Goal: Information Seeking & Learning: Learn about a topic

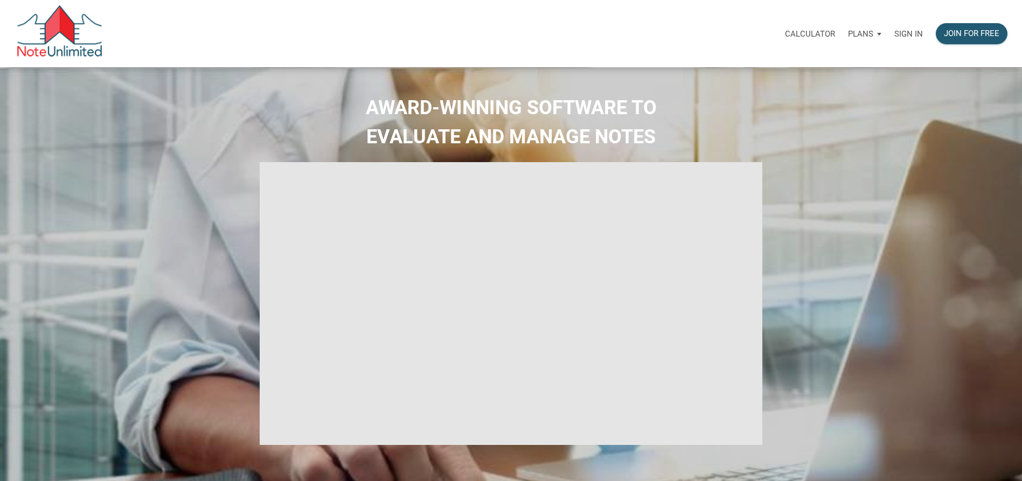
type input "Introduction to new features"
select select
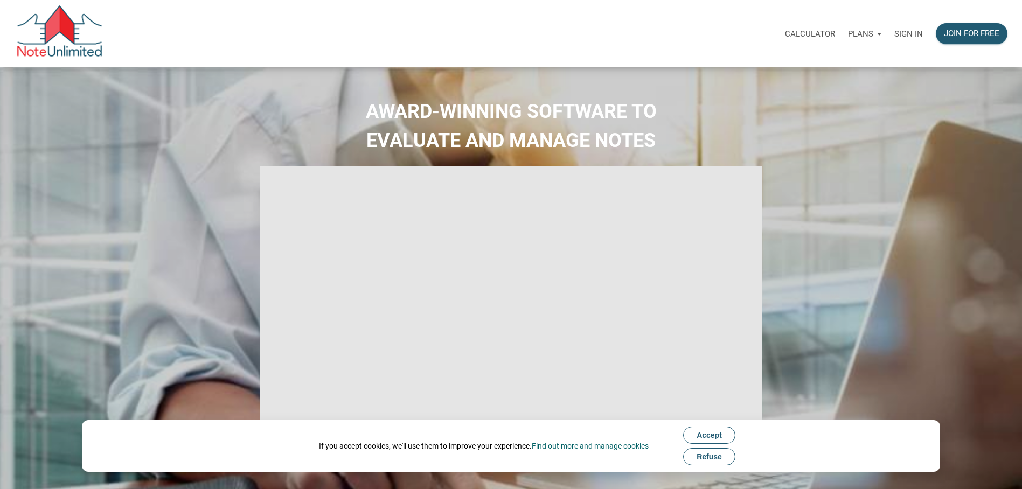
click at [909, 38] on p "Sign in" at bounding box center [909, 34] width 29 height 10
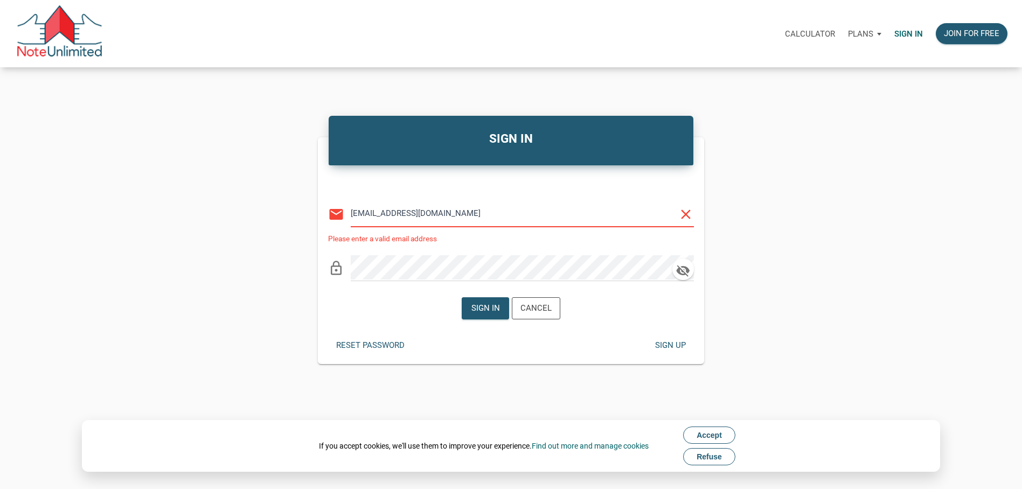
type input "benjimeyer@icloud.com"
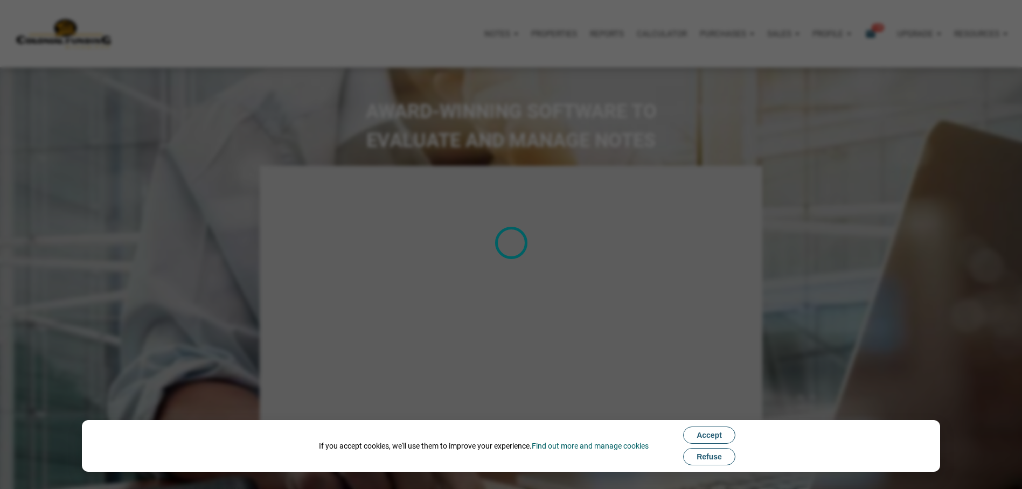
type input "Introduction to new features"
select select
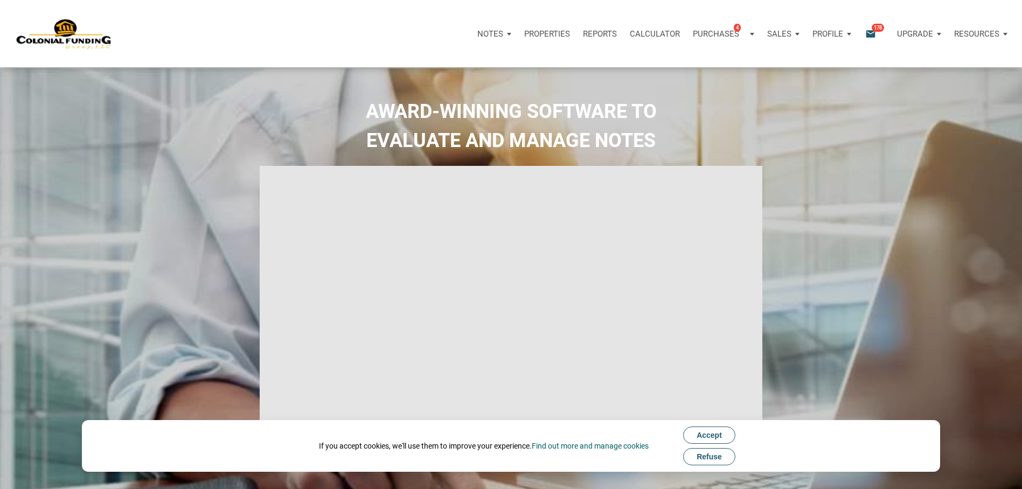
click at [744, 37] on div "Purchases 4" at bounding box center [719, 33] width 53 height 12
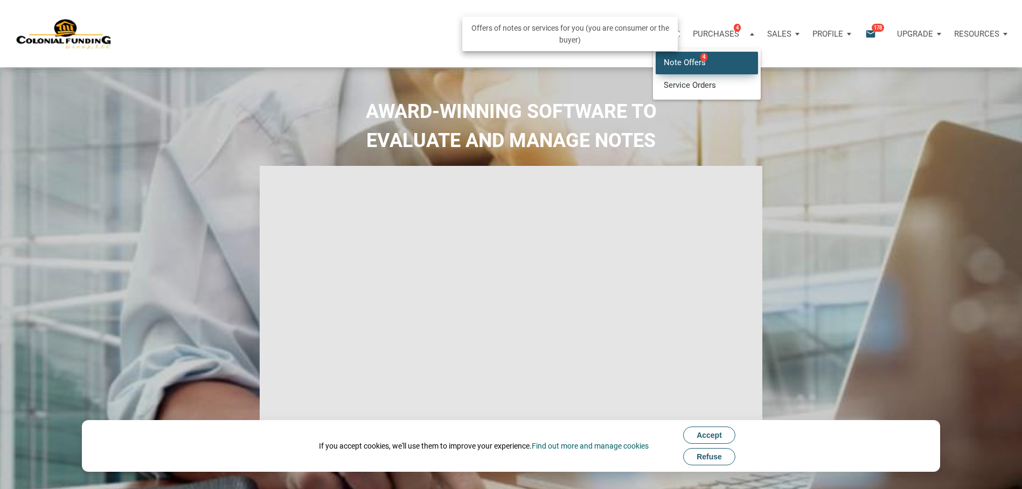
click at [730, 58] on link "Note Offers 4" at bounding box center [707, 63] width 102 height 22
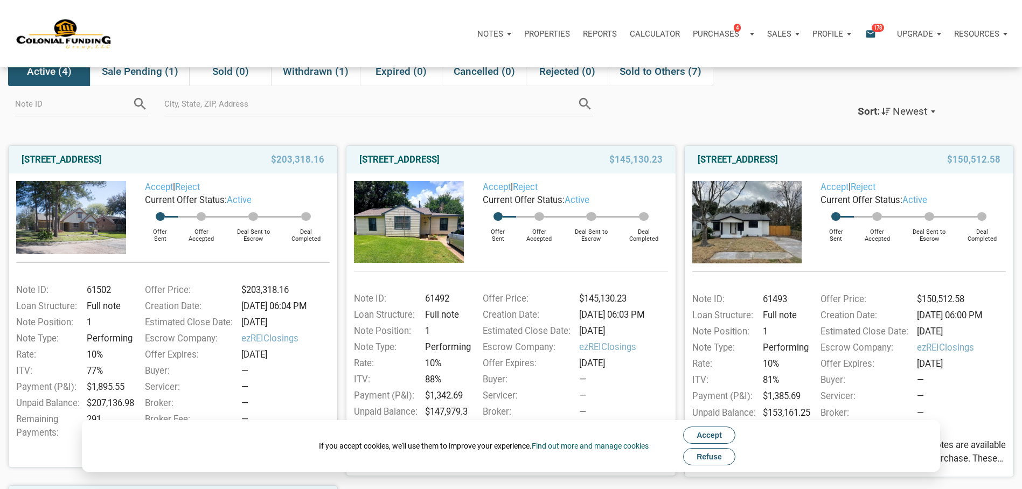
scroll to position [54, 0]
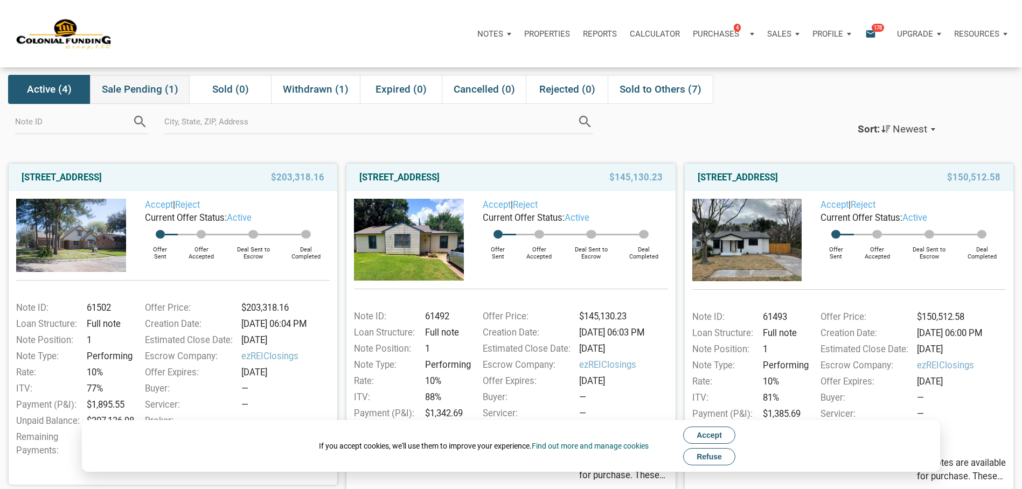
click at [189, 90] on div "Sale Pending (1)" at bounding box center [140, 89] width 100 height 29
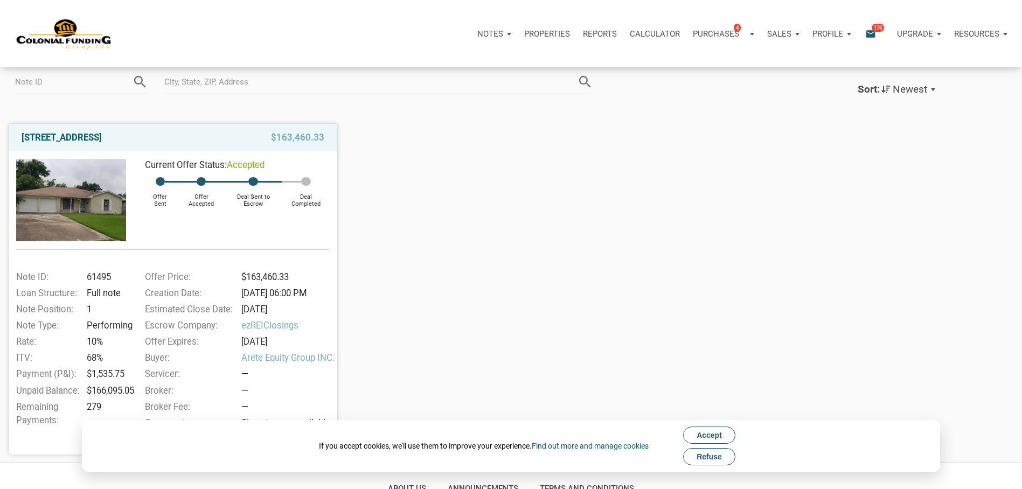
scroll to position [0, 0]
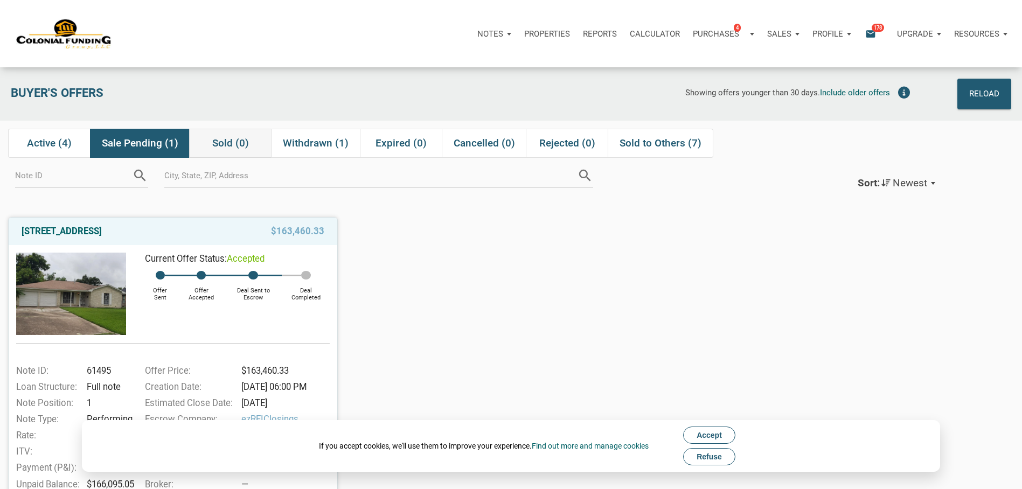
click at [245, 145] on span "Sold (0)" at bounding box center [230, 143] width 37 height 13
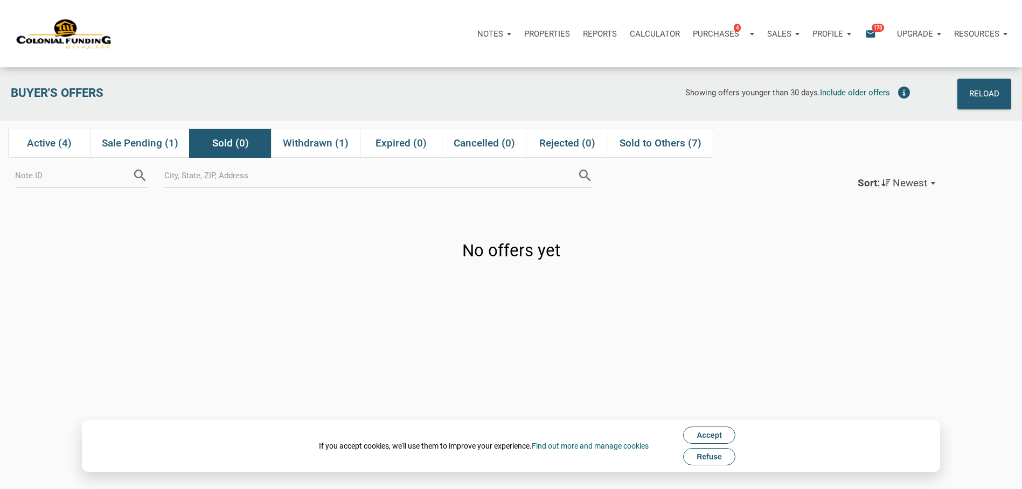
click at [710, 36] on p "Purchases" at bounding box center [716, 34] width 46 height 10
drag, startPoint x: 591, startPoint y: 90, endPoint x: 583, endPoint y: 91, distance: 7.6
click at [583, 91] on div "Showing offers younger than 30 days. Include older offers" at bounding box center [612, 94] width 607 height 31
click at [599, 33] on p "Reports" at bounding box center [600, 34] width 34 height 10
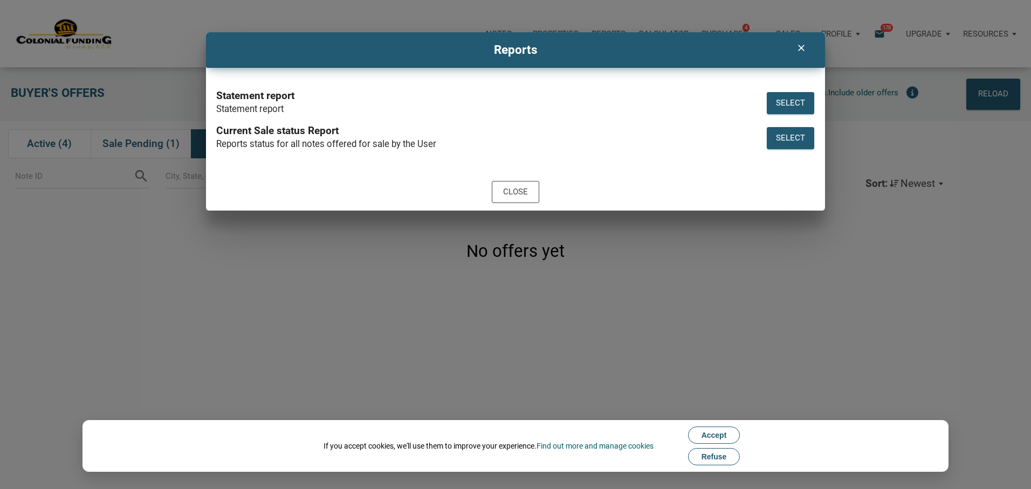
click at [797, 50] on icon "clear" at bounding box center [800, 48] width 13 height 11
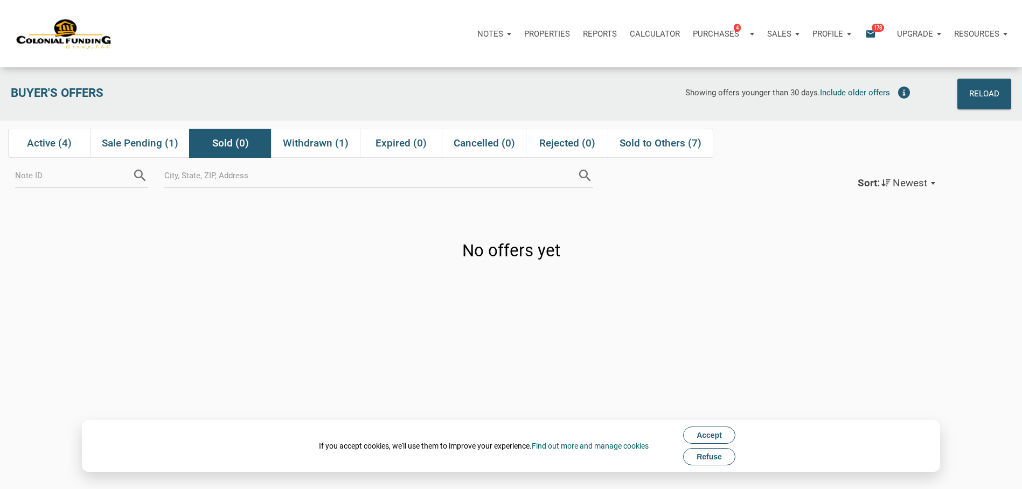
click at [498, 34] on p "Notes" at bounding box center [491, 34] width 26 height 10
click at [496, 59] on link "Dashboard" at bounding box center [464, 63] width 102 height 22
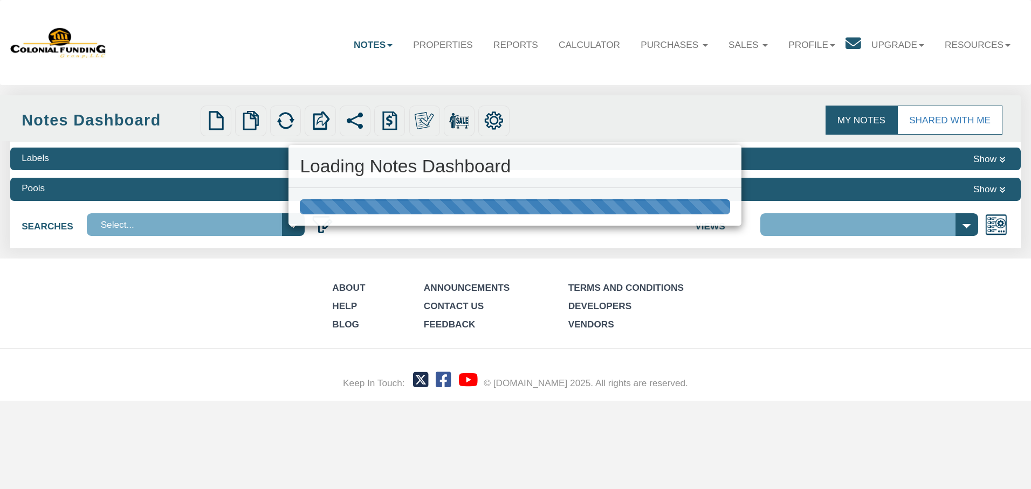
select select "316"
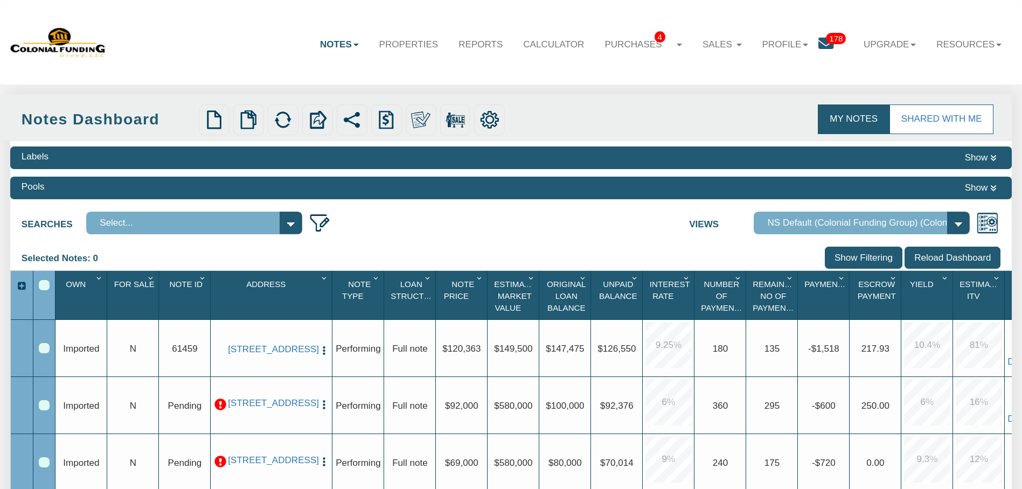
click at [340, 42] on link "Notes" at bounding box center [339, 44] width 59 height 31
click at [648, 95] on div "My Notes Shared with Me" at bounding box center [486, 116] width 1022 height 45
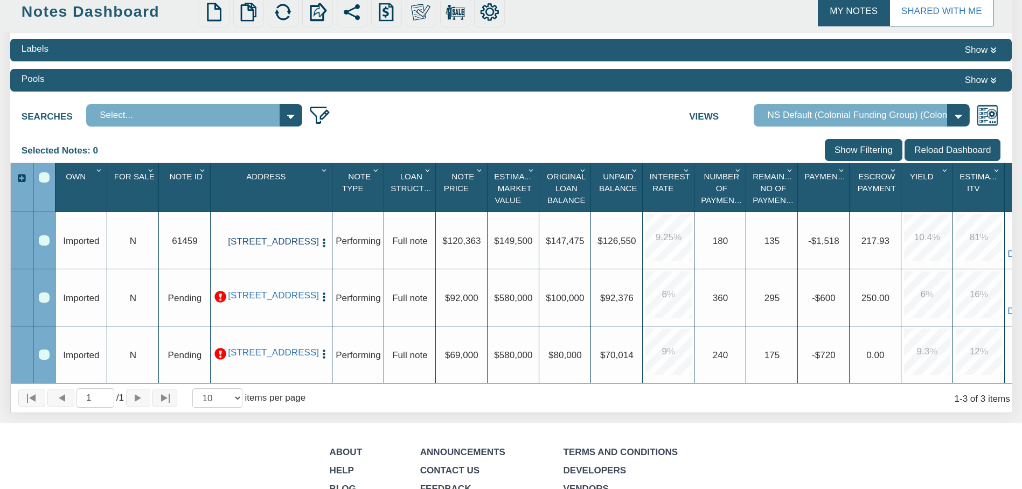
click at [294, 238] on link "2205 7th Street, Columbus, IN, 47201" at bounding box center [271, 242] width 87 height 11
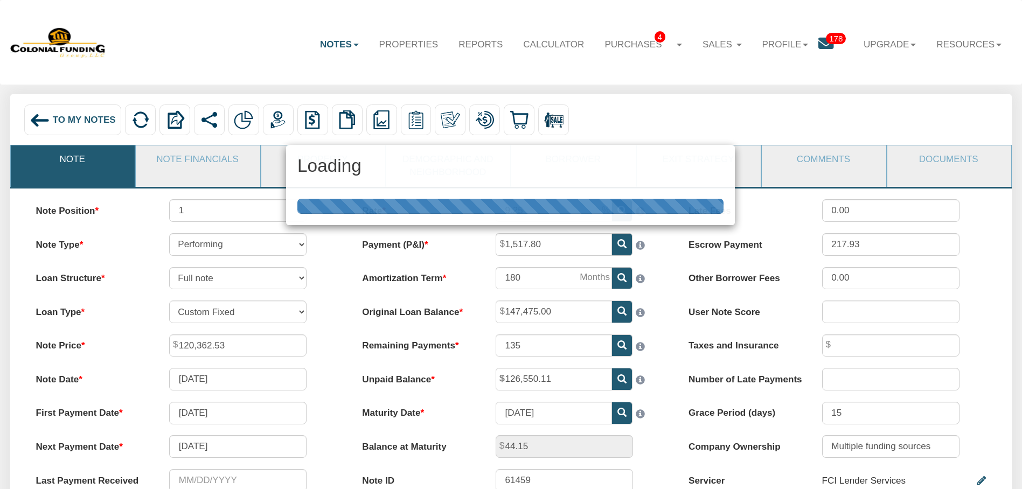
click at [332, 161] on h3 "Loading" at bounding box center [511, 166] width 426 height 20
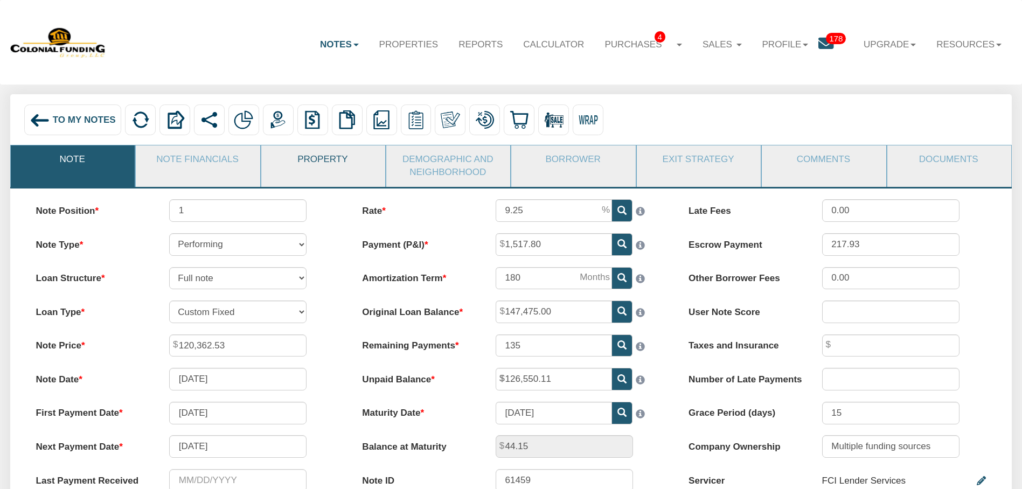
click at [298, 170] on link "Property" at bounding box center [322, 160] width 123 height 28
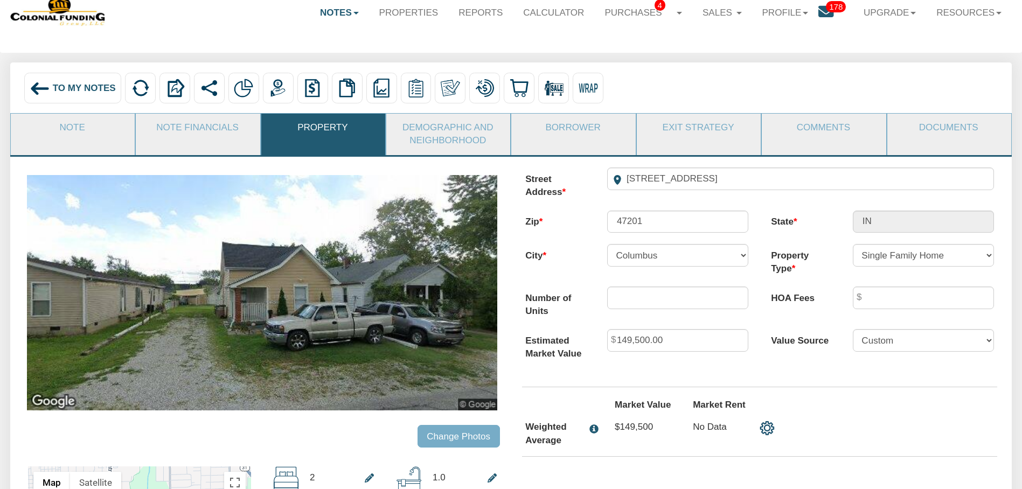
scroll to position [108, 0]
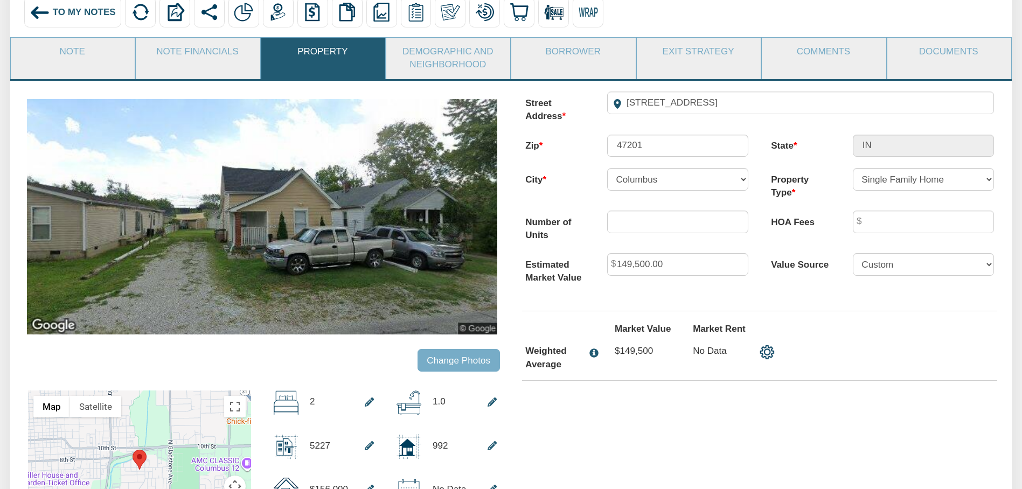
click at [447, 264] on img at bounding box center [262, 216] width 471 height 235
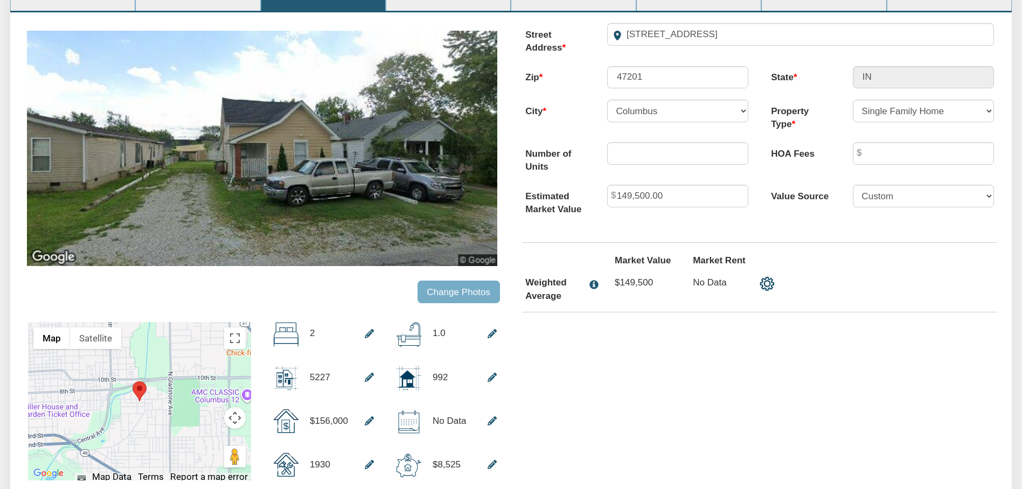
scroll to position [0, 0]
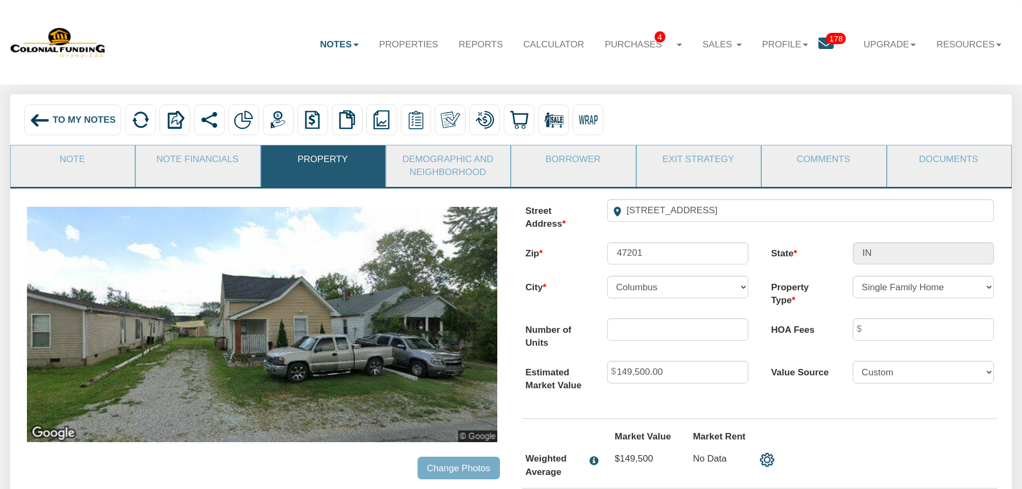
click at [83, 121] on span "To My Notes" at bounding box center [84, 120] width 63 height 10
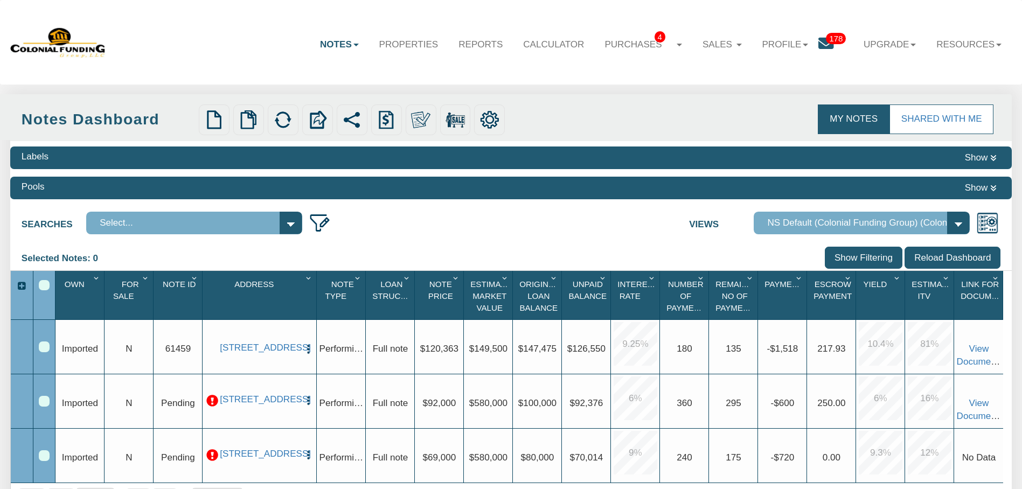
click at [310, 51] on link "Notes" at bounding box center [339, 44] width 59 height 31
click at [404, 76] on nav "Menu Notes Dashboard Transactions Properties Reports Calculator 4 4 Service Ord…" at bounding box center [511, 42] width 1022 height 85
click at [728, 42] on link "Sales" at bounding box center [723, 44] width 60 height 31
click at [779, 50] on link "Profile" at bounding box center [785, 44] width 67 height 31
click at [666, 95] on div "My Notes Shared with Me" at bounding box center [486, 116] width 1022 height 45
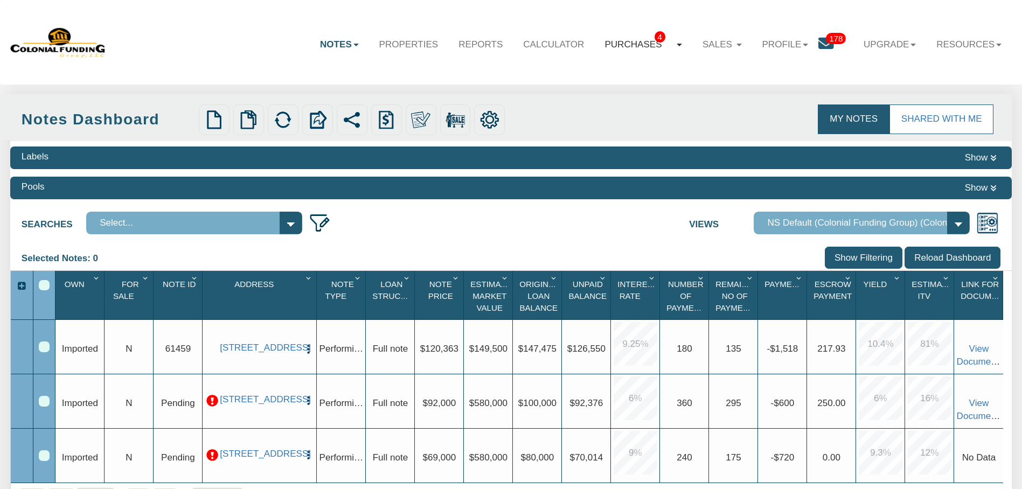
click at [625, 38] on ul "Notes Dashboard Transactions Properties Reports Calculator Purchases 4 Offers o…" at bounding box center [661, 36] width 702 height 52
click at [625, 38] on link "Purchases 4" at bounding box center [644, 44] width 98 height 31
click at [628, 65] on span "4" at bounding box center [633, 65] width 11 height 11
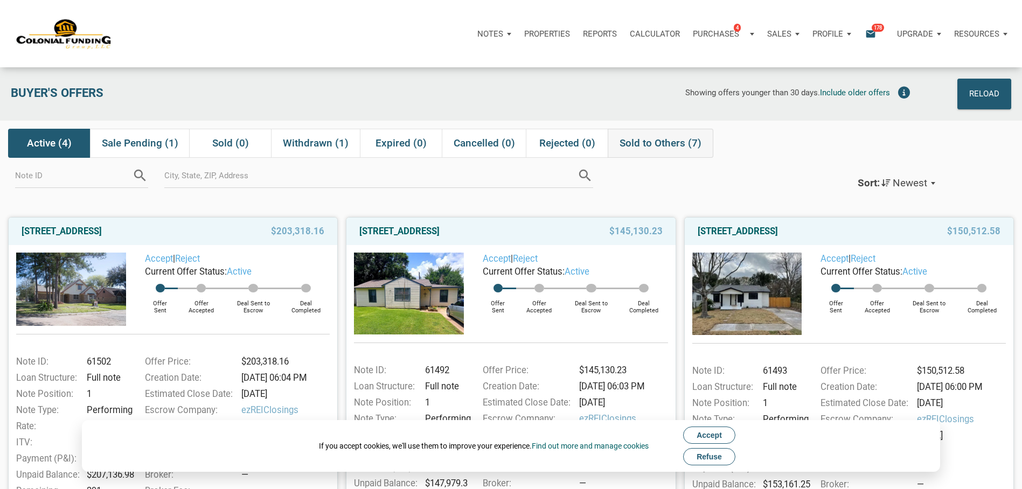
click at [694, 151] on div "Sold to Others (7)" at bounding box center [661, 143] width 106 height 29
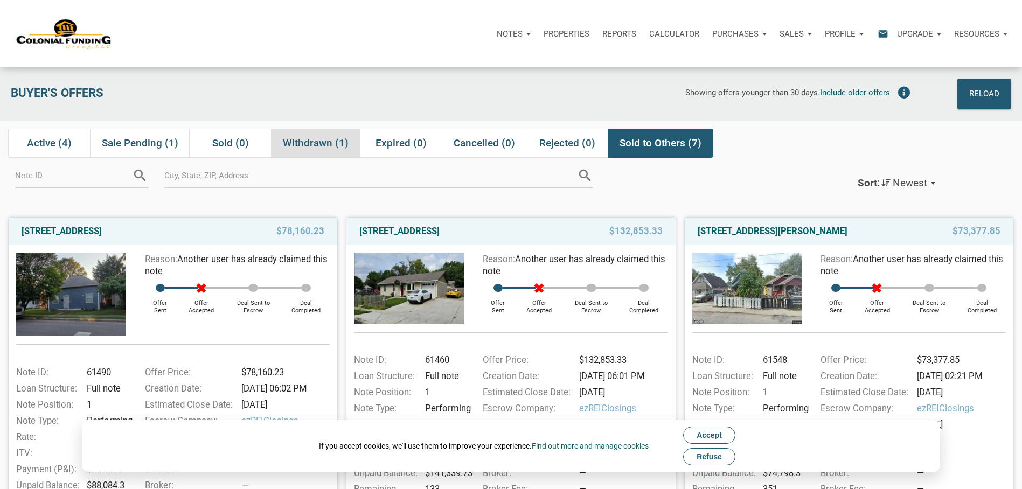
click at [333, 149] on span "Withdrawn (1)" at bounding box center [316, 143] width 66 height 13
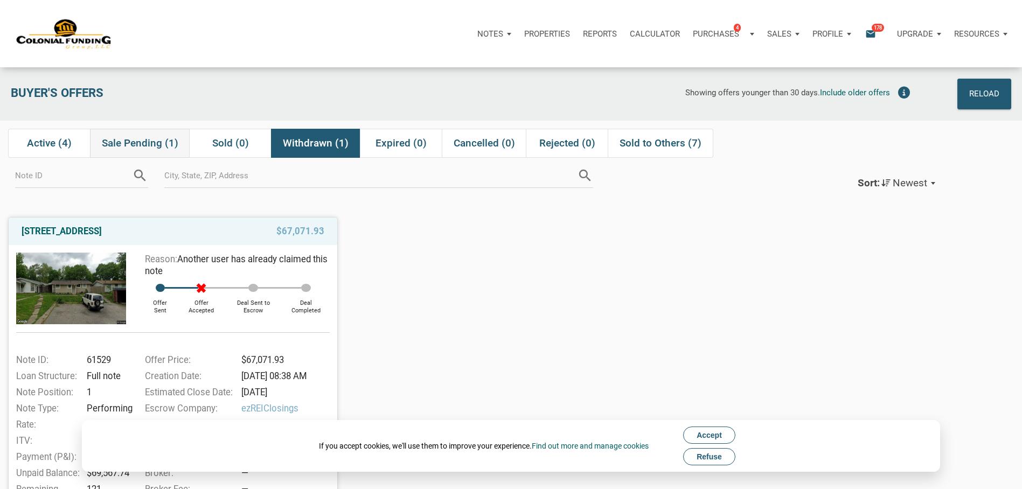
click at [149, 144] on span "Sale Pending (1)" at bounding box center [140, 143] width 77 height 13
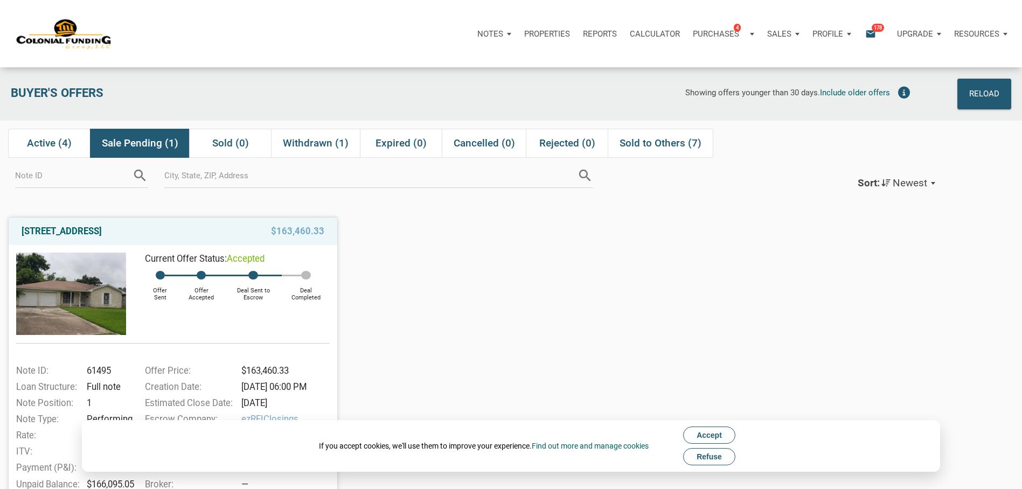
click at [729, 37] on p "Purchases" at bounding box center [716, 34] width 46 height 10
click at [799, 167] on div "Sort: Newest Newest Note Address Note ID" at bounding box center [800, 178] width 434 height 40
click at [858, 97] on span "Include older offers" at bounding box center [855, 93] width 70 height 10
click at [225, 141] on span "Sold (1)" at bounding box center [230, 143] width 37 height 13
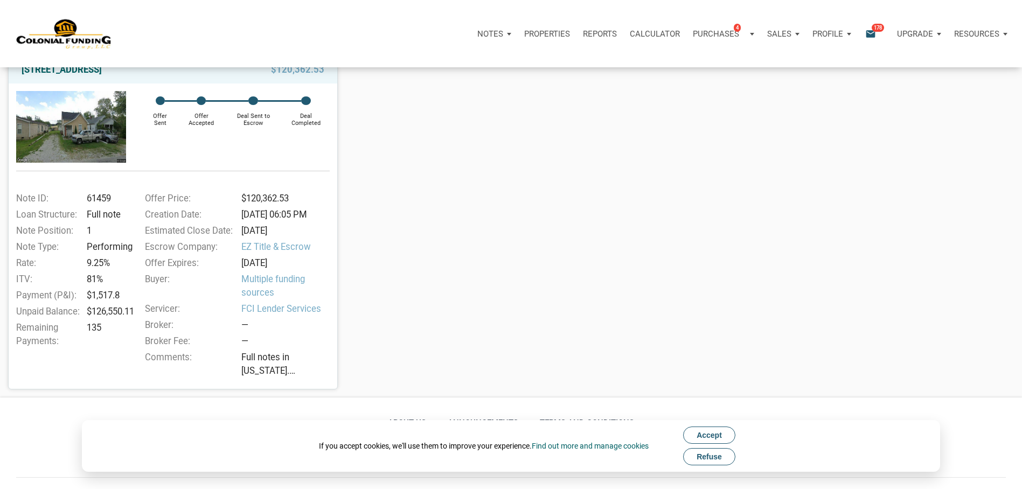
scroll to position [108, 0]
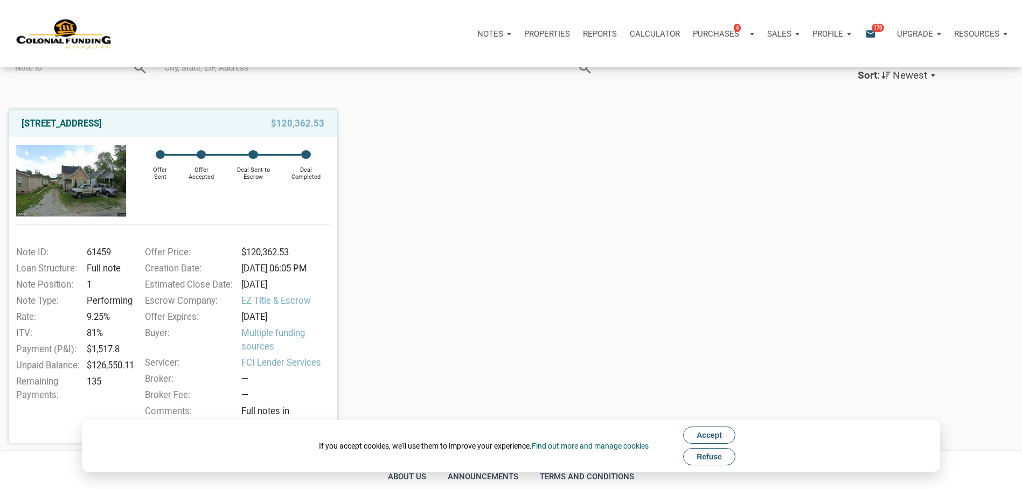
drag, startPoint x: 182, startPoint y: 126, endPoint x: 8, endPoint y: 123, distance: 174.6
click at [8, 123] on div "2205 7th Street, Columbus, IN, 47201 $120,362.53 Offer Sent Offer Accepted Deal…" at bounding box center [169, 272] width 338 height 343
copy link "[STREET_ADDRESS]"
click at [251, 193] on div "Offer Sent Offer Accepted Deal Sent to Escrow Deal Completed" at bounding box center [228, 181] width 204 height 72
click at [102, 124] on link "[STREET_ADDRESS]" at bounding box center [62, 123] width 80 height 13
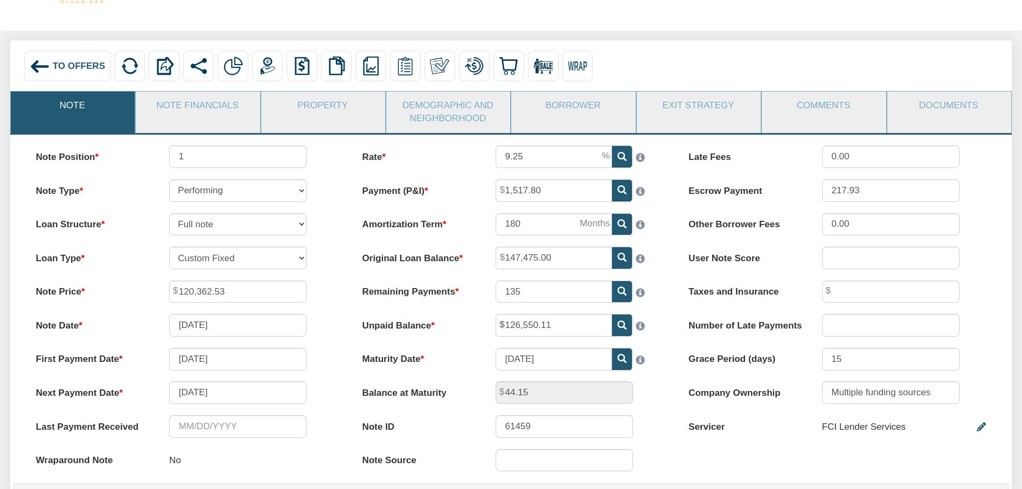
scroll to position [108, 0]
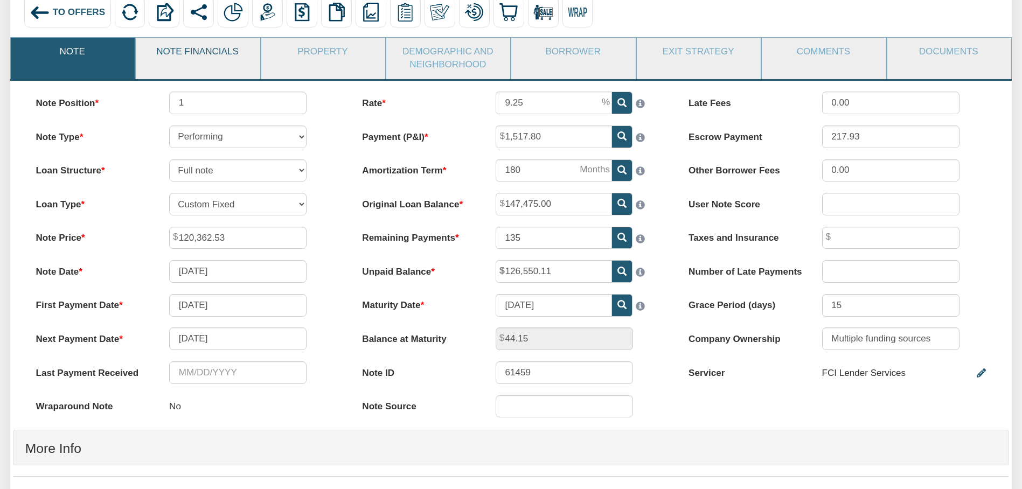
click at [169, 58] on link "Note Financials" at bounding box center [197, 52] width 123 height 28
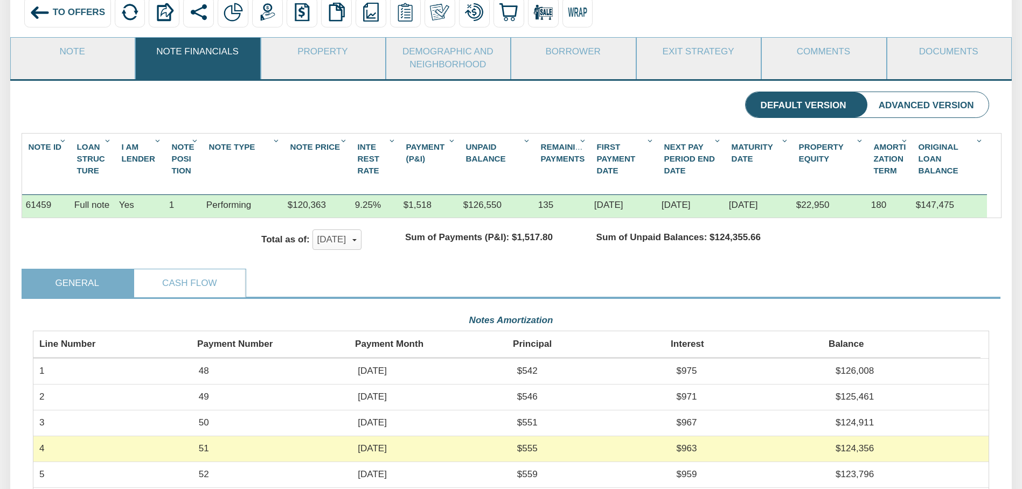
click at [347, 46] on link "Property" at bounding box center [322, 52] width 123 height 28
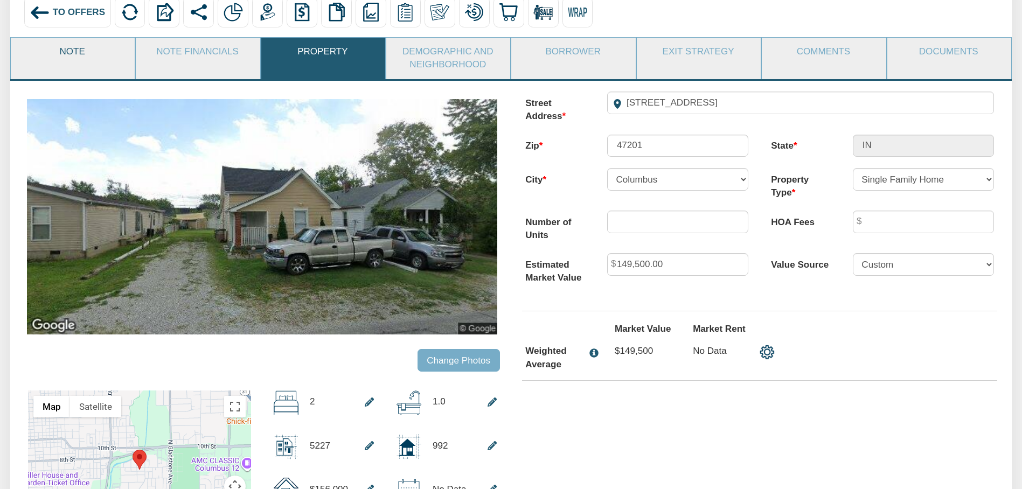
click at [104, 62] on link "Note" at bounding box center [72, 52] width 123 height 28
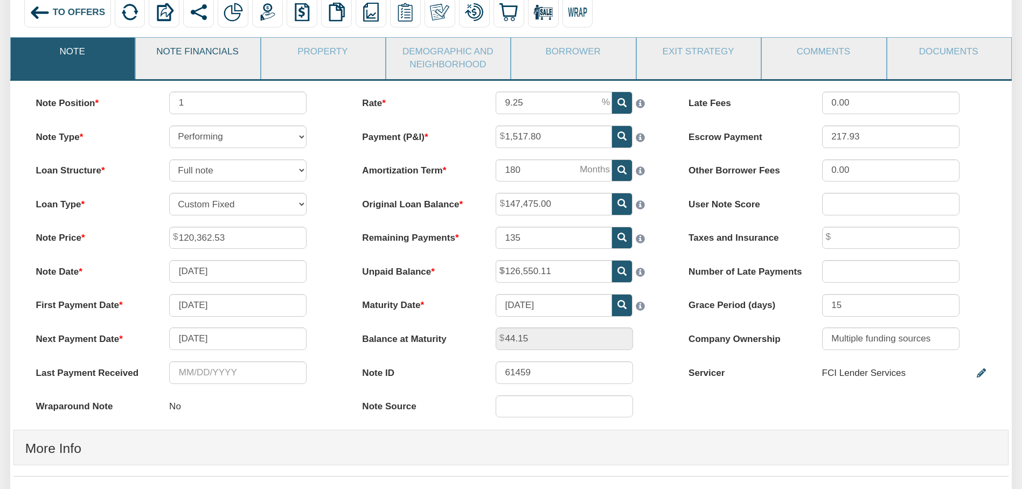
scroll to position [0, 0]
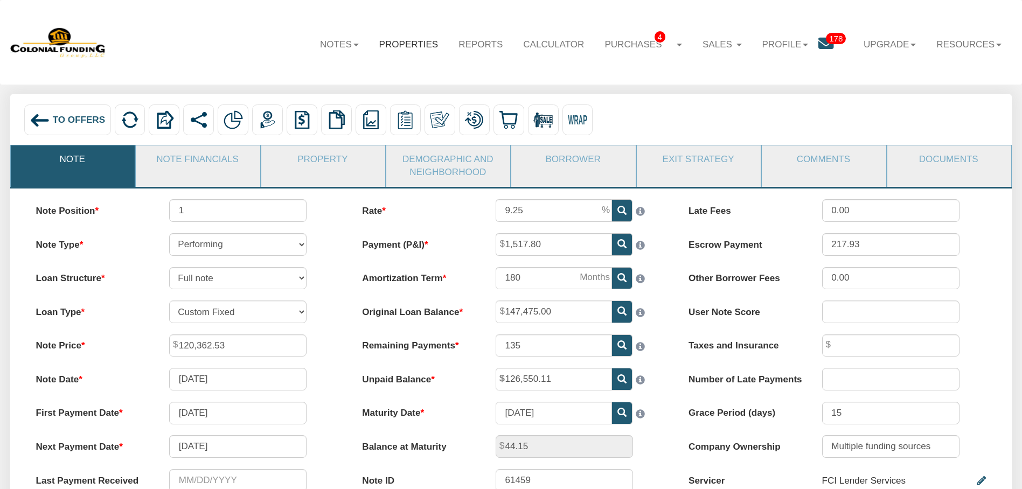
click at [396, 44] on link "Properties" at bounding box center [409, 44] width 80 height 31
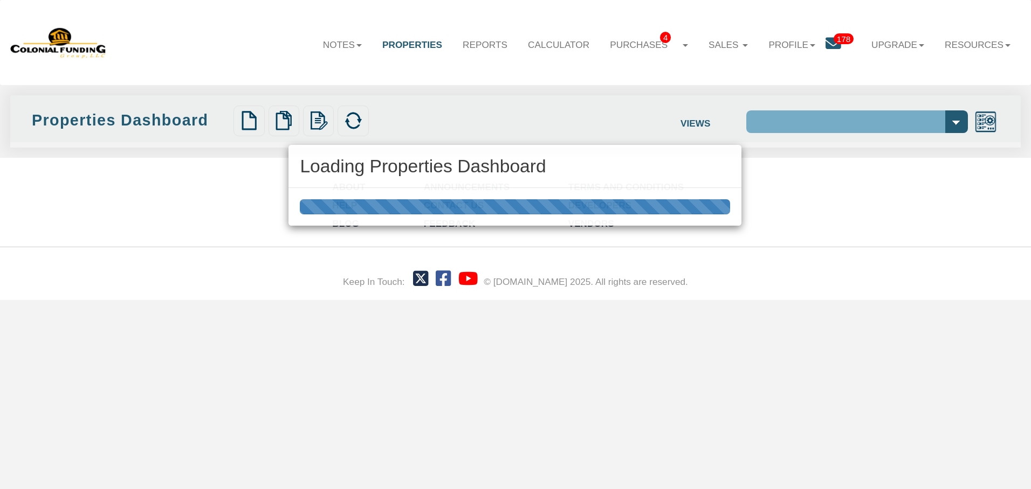
click at [336, 45] on div "Loading Properties Dashboard" at bounding box center [515, 244] width 1031 height 489
select select "138"
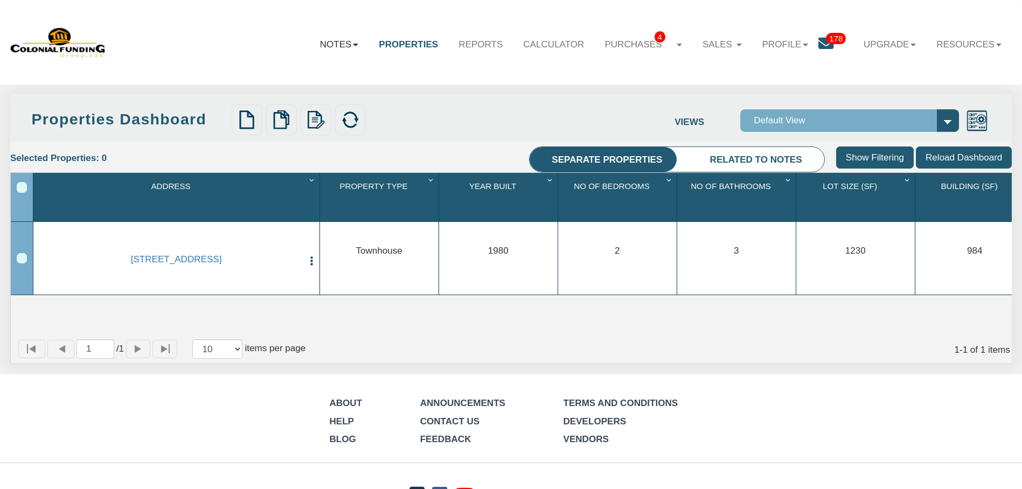
click at [341, 47] on link "Notes" at bounding box center [339, 44] width 59 height 31
click at [338, 65] on link "Dashboard" at bounding box center [309, 74] width 119 height 18
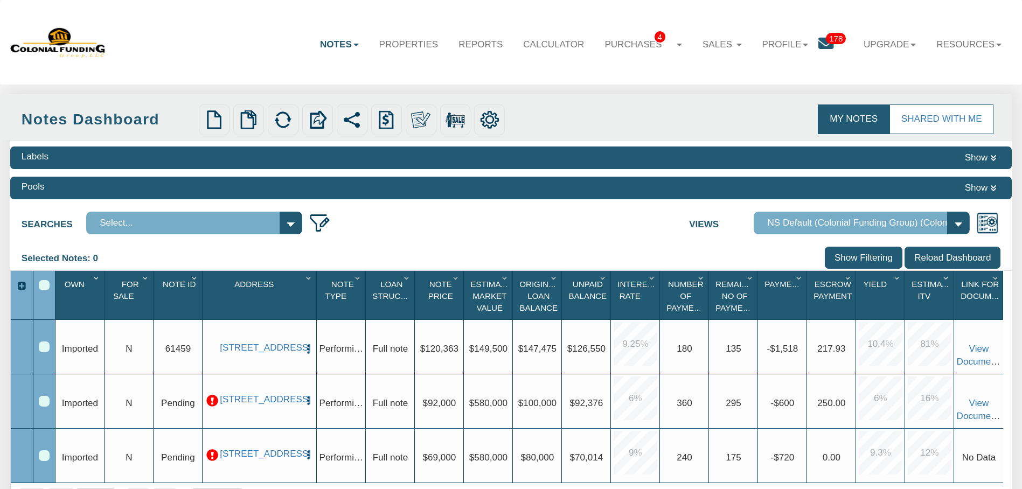
click at [341, 53] on link "Notes" at bounding box center [339, 44] width 59 height 31
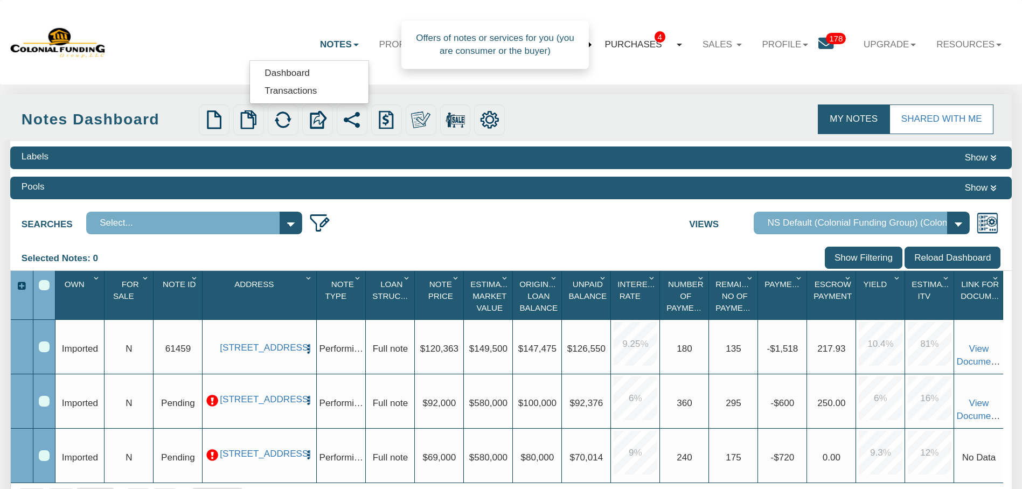
drag, startPoint x: 586, startPoint y: 53, endPoint x: 600, endPoint y: 46, distance: 15.4
click at [600, 46] on link "Purchases 4" at bounding box center [644, 44] width 98 height 31
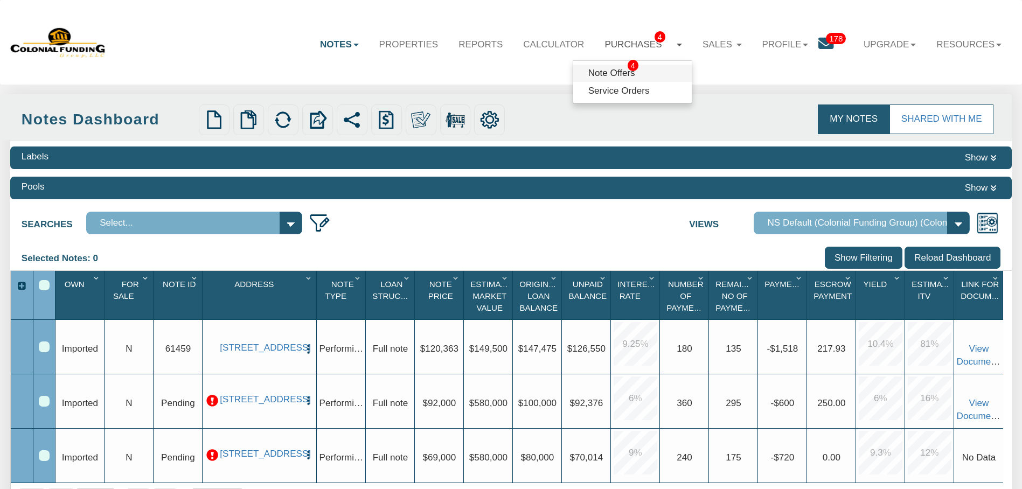
click at [601, 67] on link "Note Offers 4" at bounding box center [632, 74] width 119 height 18
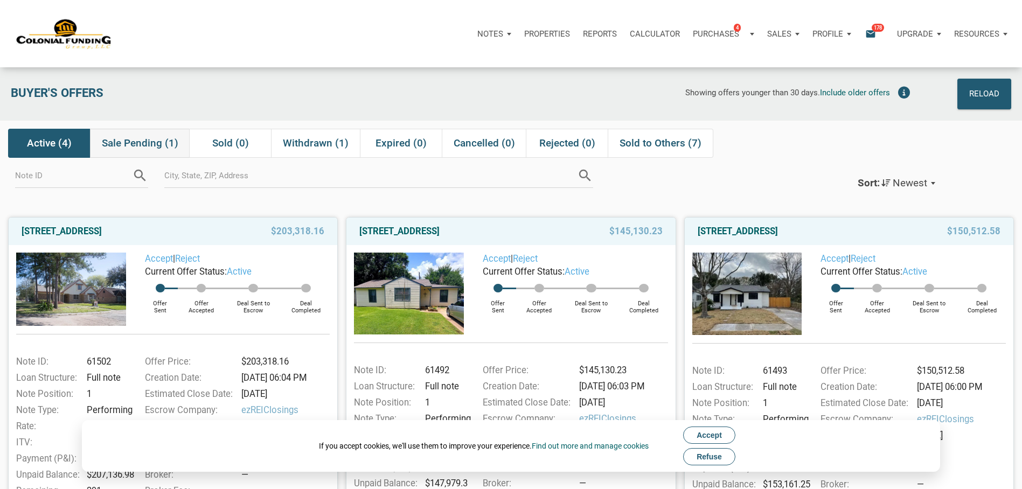
click at [155, 146] on span "Sale Pending (1)" at bounding box center [140, 143] width 77 height 13
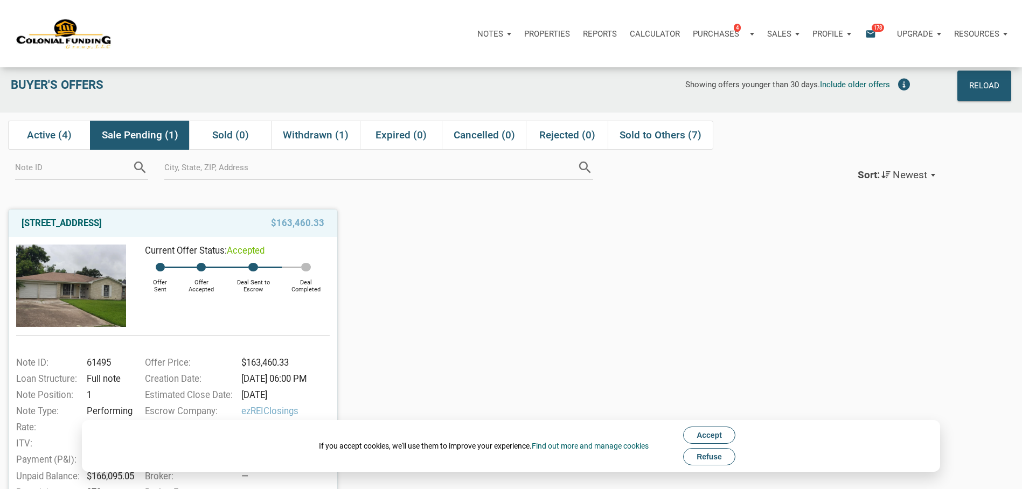
scroll to position [54, 0]
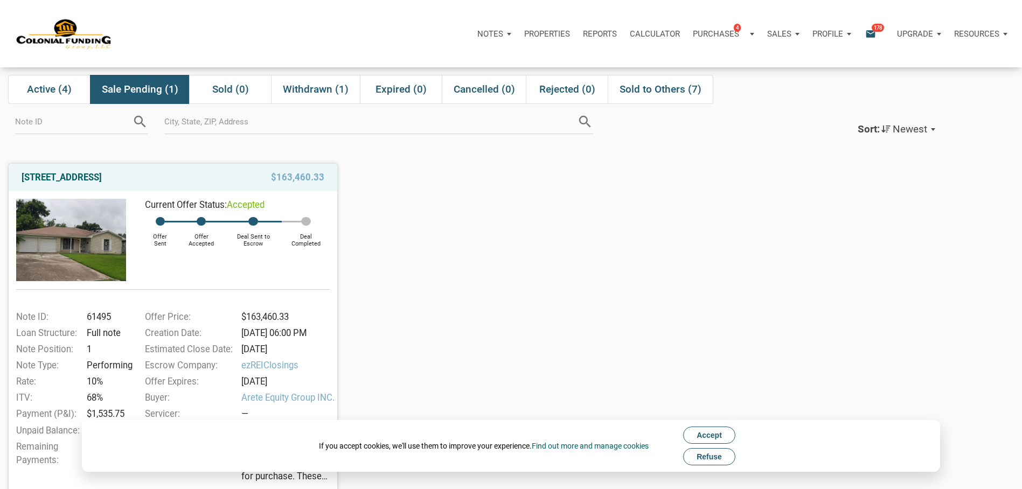
drag, startPoint x: 158, startPoint y: 180, endPoint x: 19, endPoint y: 182, distance: 138.5
click at [19, 182] on div "[STREET_ADDRESS]" at bounding box center [126, 177] width 220 height 13
drag, startPoint x: 19, startPoint y: 182, endPoint x: 158, endPoint y: 184, distance: 139.1
click at [158, 184] on div "[STREET_ADDRESS]" at bounding box center [126, 177] width 220 height 13
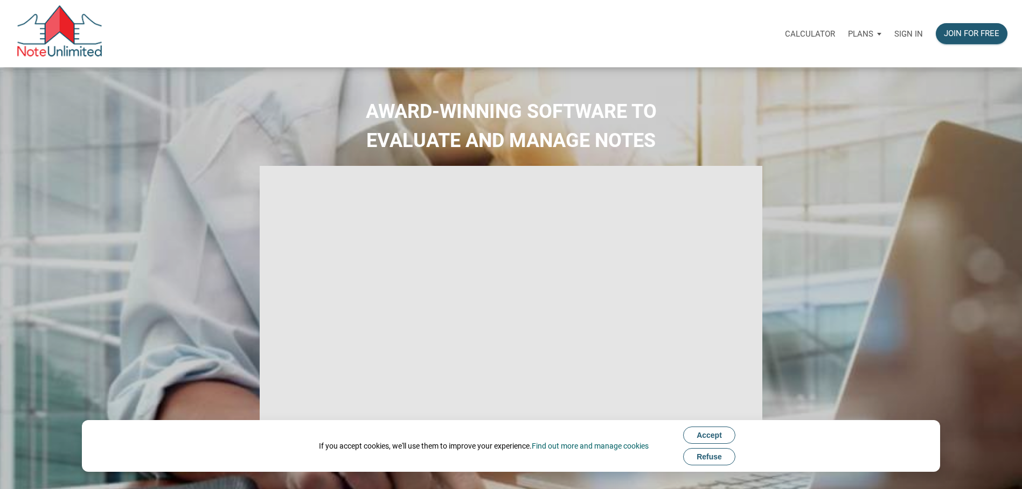
drag, startPoint x: 900, startPoint y: 23, endPoint x: 773, endPoint y: 76, distance: 137.9
click at [903, 24] on div "Sign in" at bounding box center [909, 34] width 42 height 34
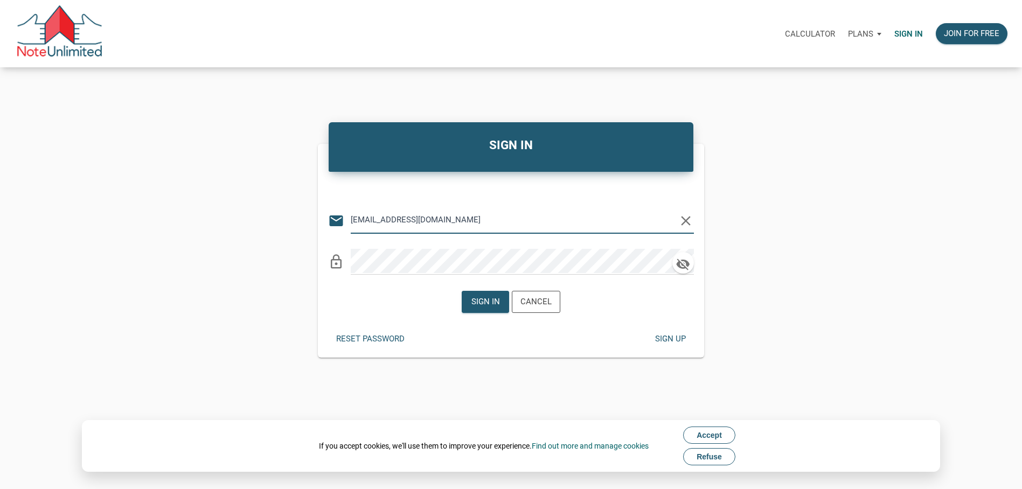
type input "[EMAIL_ADDRESS][DOMAIN_NAME]"
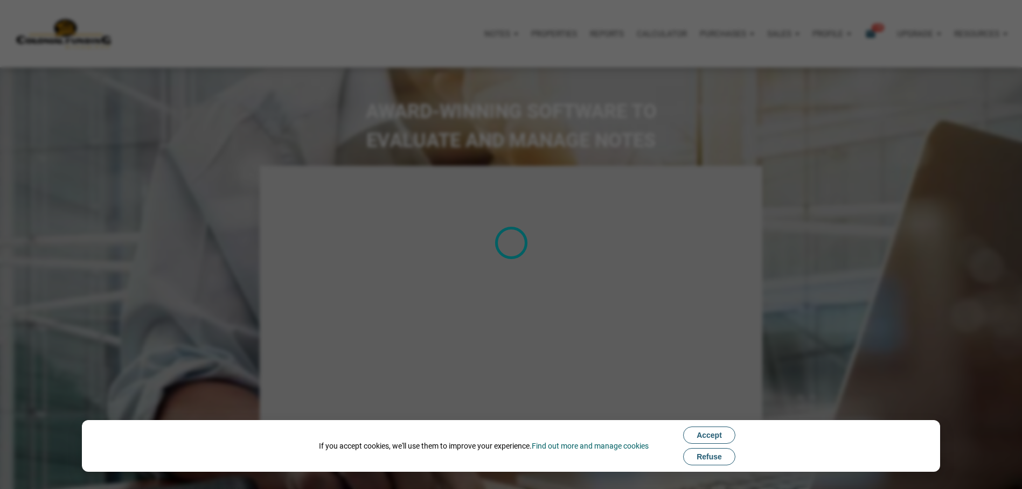
type input "Introduction to new features"
select select
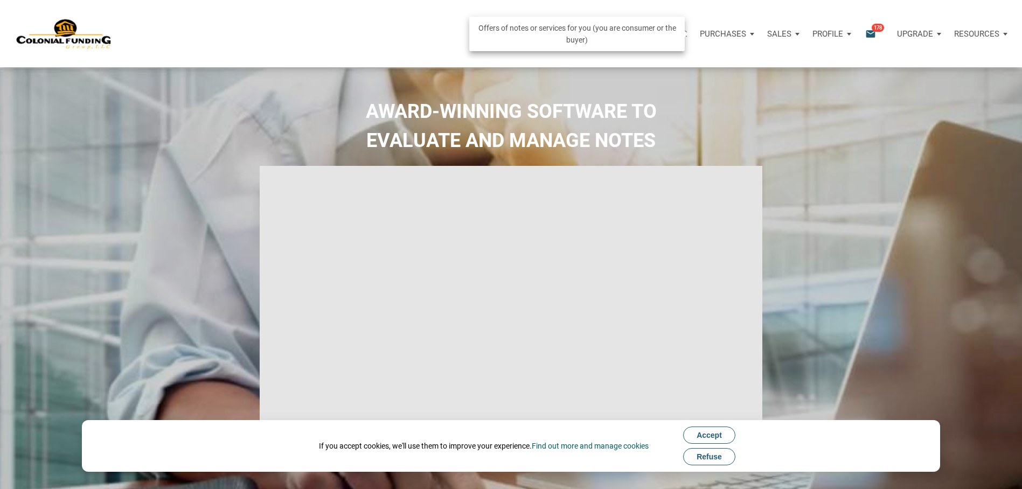
click at [730, 34] on p "Purchases" at bounding box center [723, 34] width 46 height 10
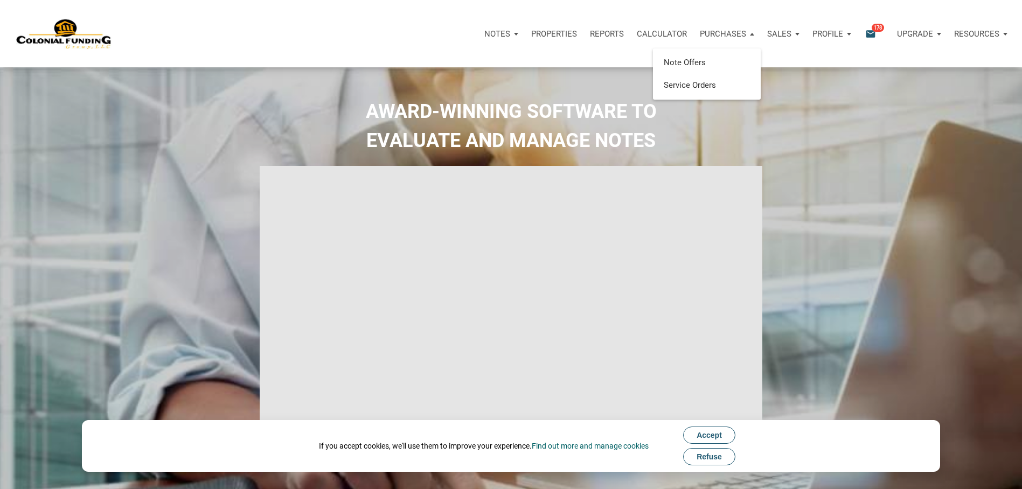
click at [800, 67] on div "AWARD-WINNING SOFTWARE TO EVALUATE AND MANAGE NOTES" at bounding box center [511, 299] width 1022 height 465
click at [518, 38] on div "Notes" at bounding box center [501, 34] width 47 height 32
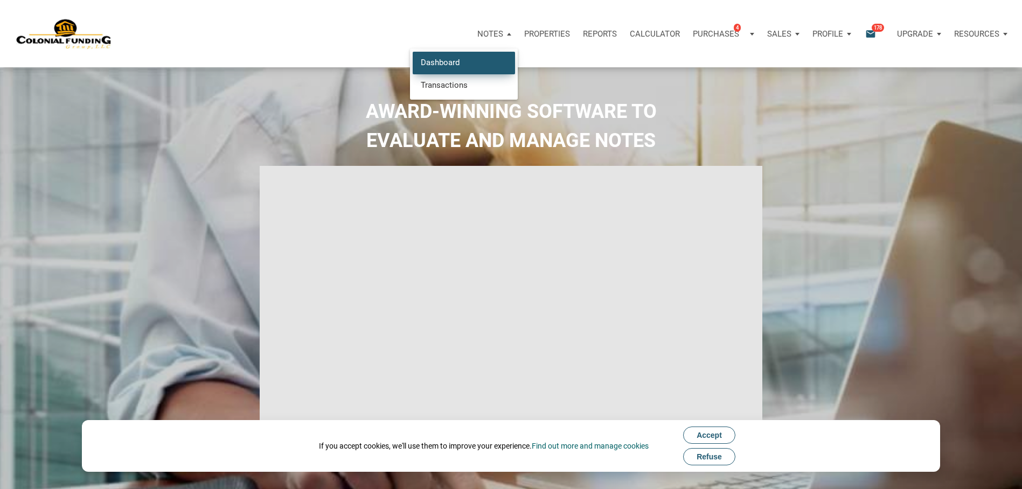
click at [497, 66] on link "Dashboard" at bounding box center [464, 63] width 102 height 22
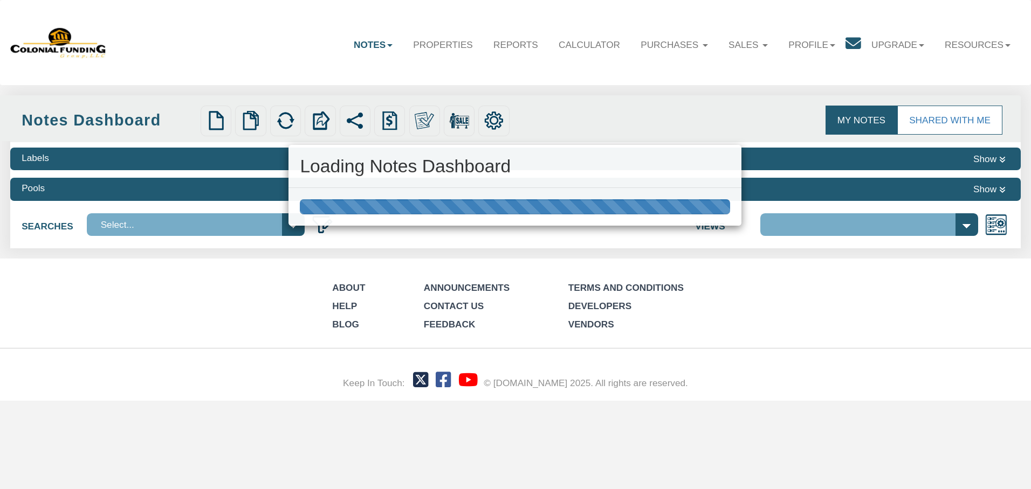
select select "316"
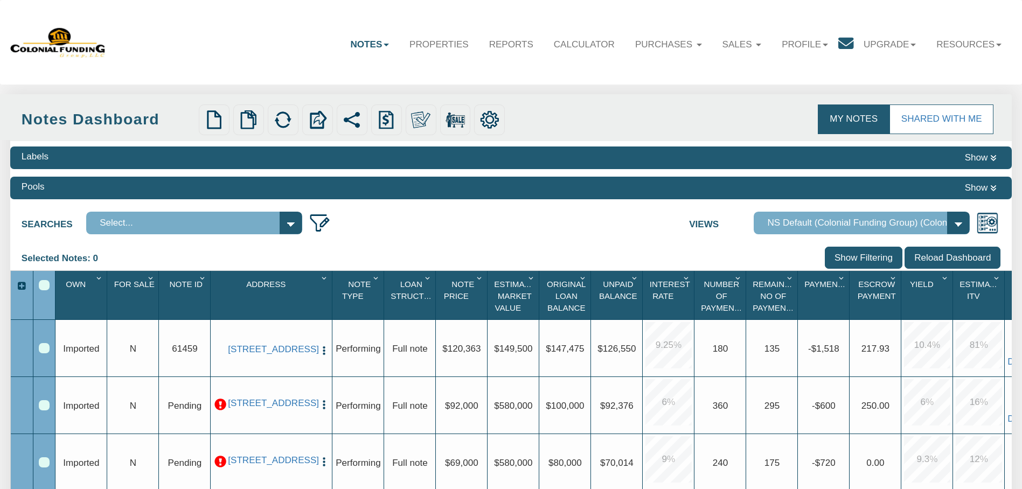
click at [374, 49] on link "Notes" at bounding box center [370, 44] width 59 height 31
click at [359, 92] on link "Transactions" at bounding box center [339, 91] width 119 height 18
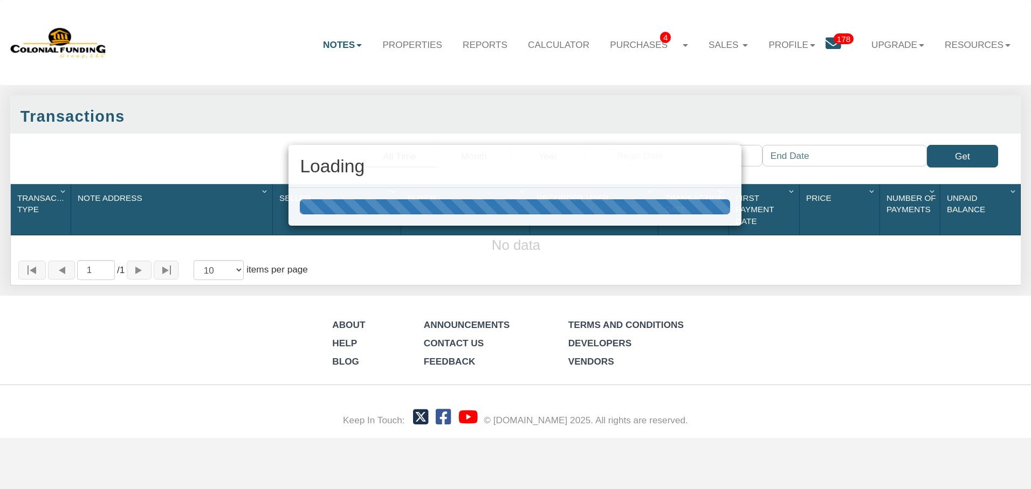
click at [623, 56] on div "Loading" at bounding box center [515, 244] width 1031 height 489
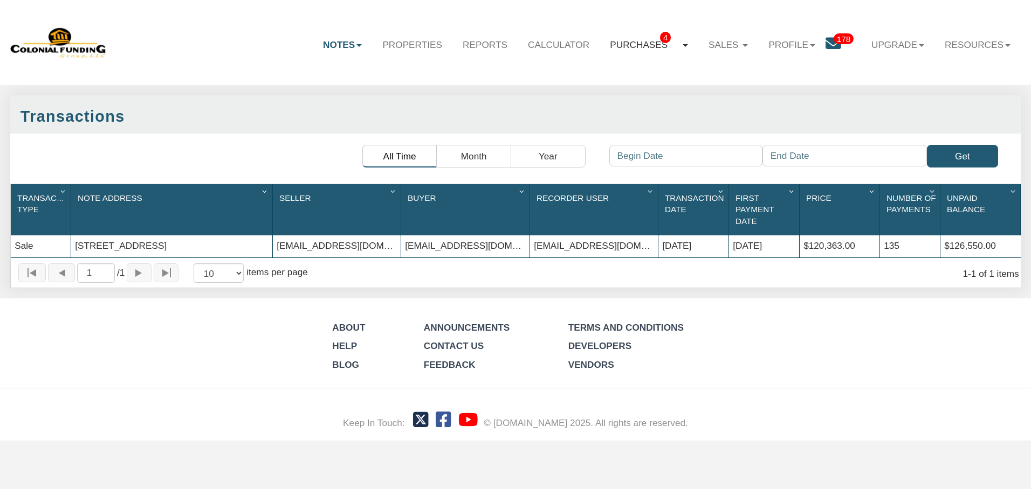
drag, startPoint x: 623, startPoint y: 54, endPoint x: 621, endPoint y: 49, distance: 6.3
click at [621, 49] on link "Purchases 4" at bounding box center [648, 45] width 99 height 32
click at [619, 69] on link "Note Offers 4" at bounding box center [638, 74] width 120 height 18
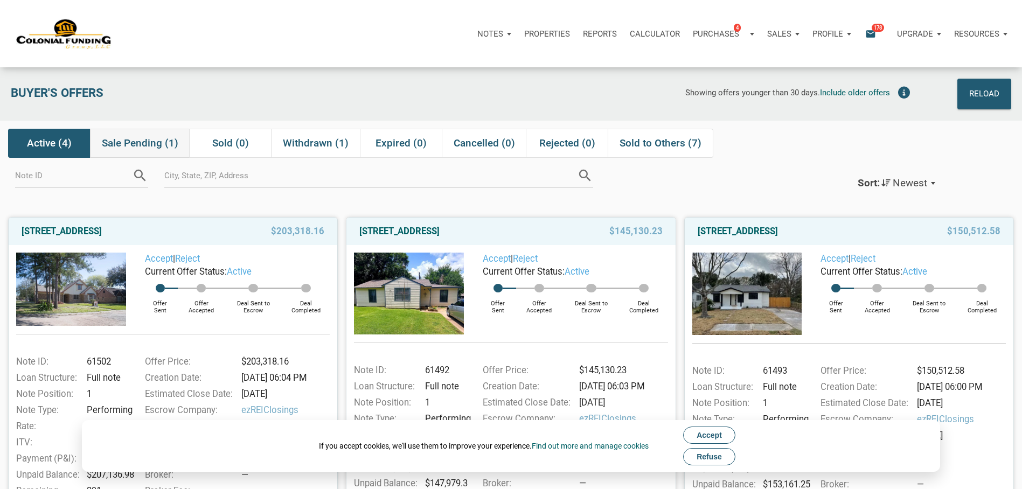
click at [186, 147] on div "Sale Pending (1)" at bounding box center [140, 143] width 100 height 29
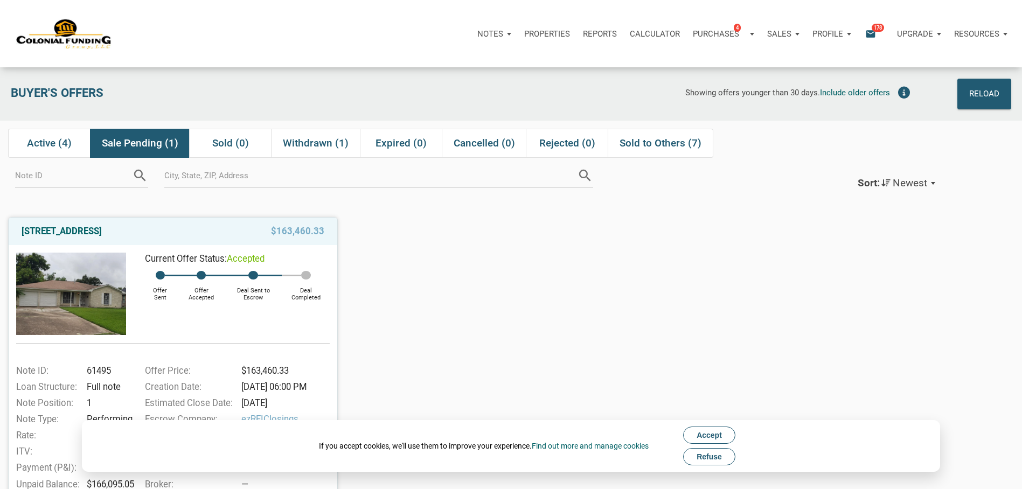
click at [86, 296] on img at bounding box center [71, 294] width 110 height 82
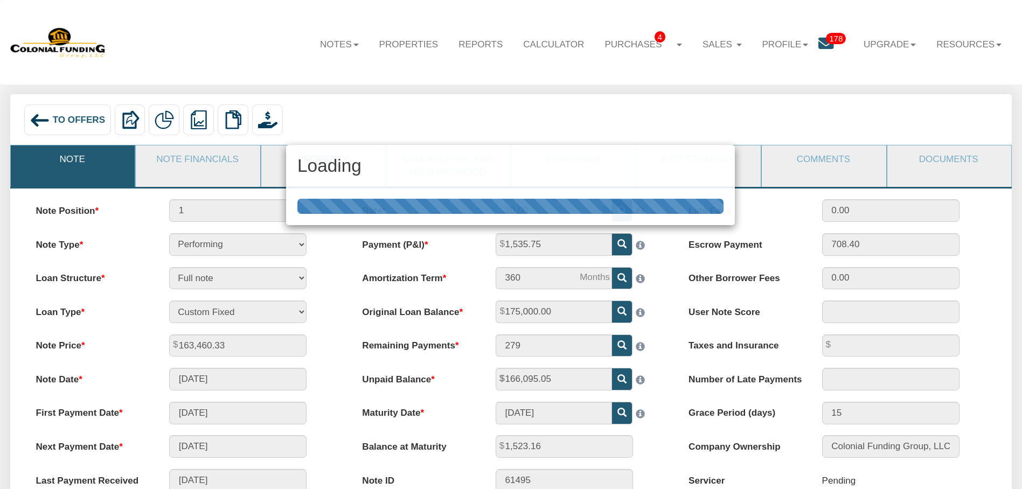
click at [334, 146] on link "Property" at bounding box center [322, 160] width 123 height 28
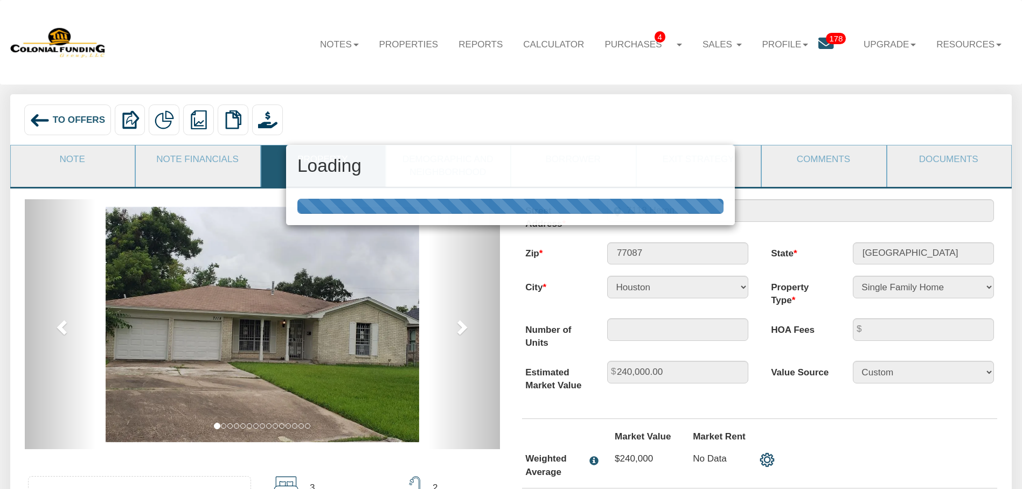
scroll to position [102, 0]
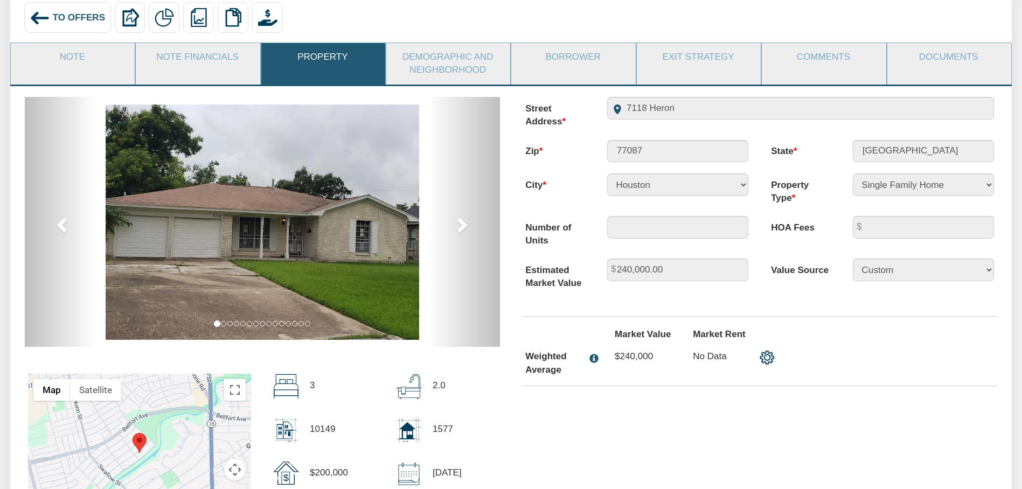
click at [345, 209] on img at bounding box center [263, 222] width 314 height 235
